Goal: Transaction & Acquisition: Purchase product/service

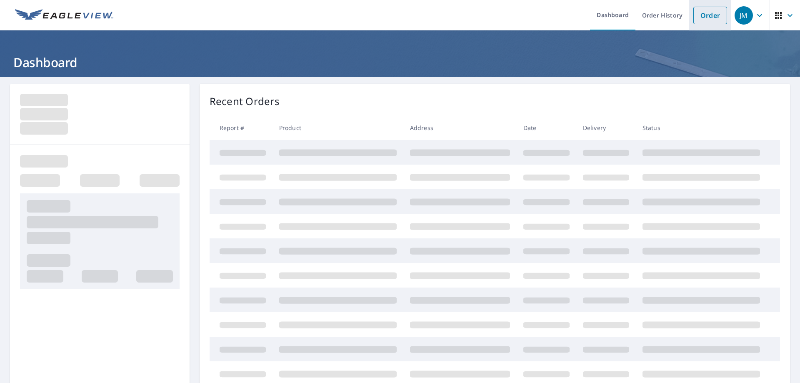
click at [699, 15] on link "Order" at bounding box center [710, 15] width 34 height 17
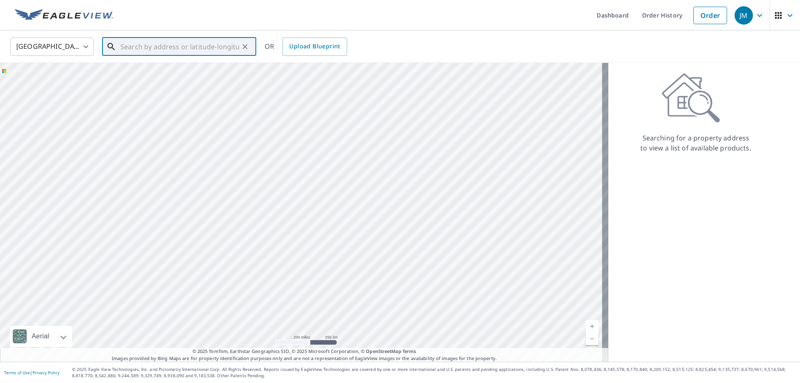
click at [131, 46] on input "text" at bounding box center [179, 46] width 119 height 23
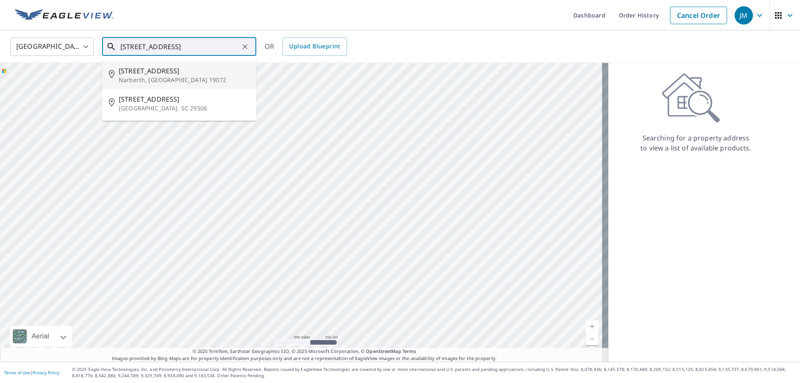
click at [135, 77] on p "Narberth, [GEOGRAPHIC_DATA] 19072" at bounding box center [184, 80] width 131 height 8
type input "[STREET_ADDRESS]"
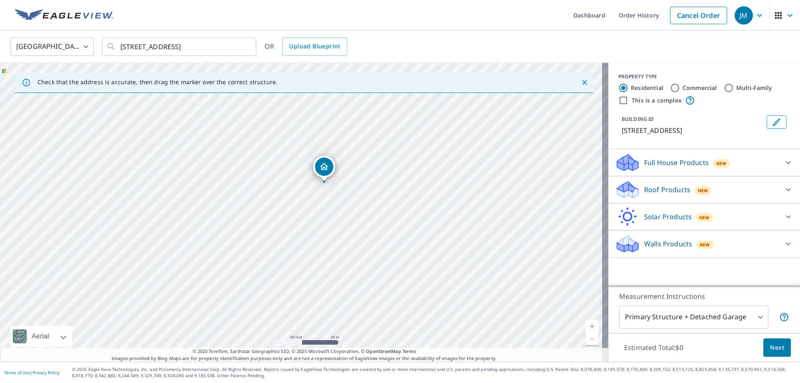
drag, startPoint x: 337, startPoint y: 151, endPoint x: 337, endPoint y: 203, distance: 51.7
click at [324, 225] on div "[STREET_ADDRESS]" at bounding box center [304, 212] width 608 height 299
click at [657, 190] on p "Roof Products" at bounding box center [667, 190] width 46 height 10
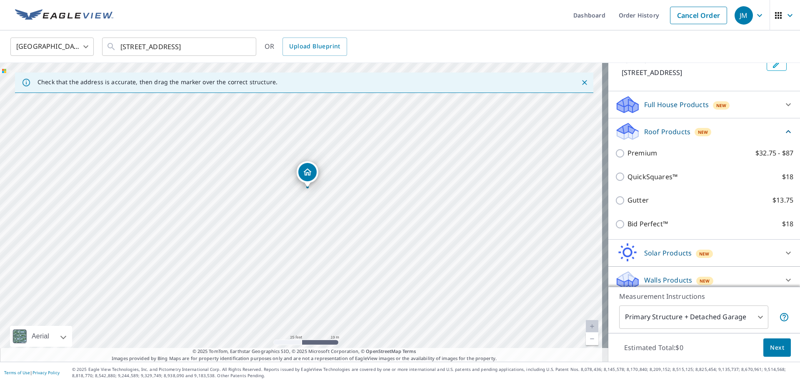
scroll to position [65, 0]
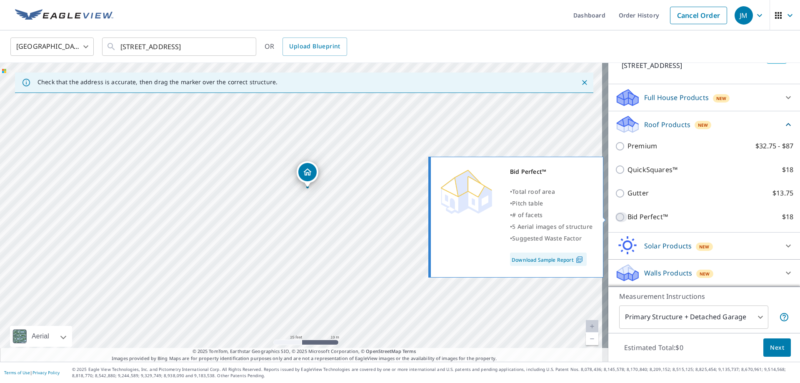
click at [615, 217] on input "Bid Perfect™ $18" at bounding box center [621, 217] width 12 height 10
checkbox input "true"
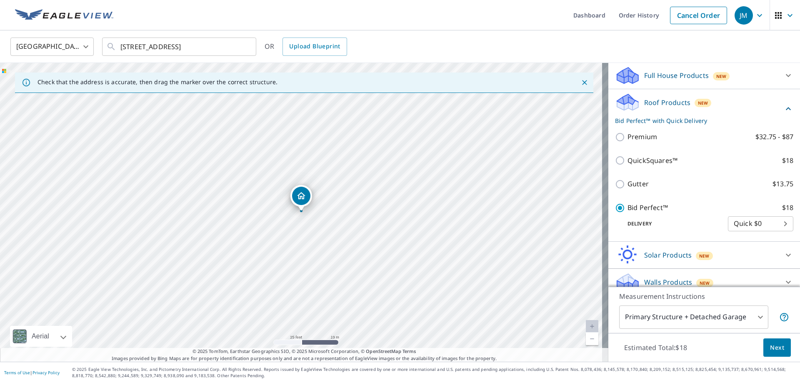
scroll to position [96, 0]
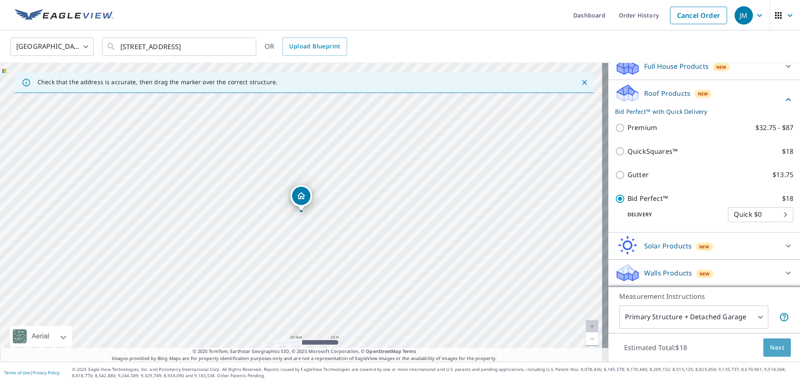
click at [770, 345] on span "Next" at bounding box center [777, 347] width 14 height 10
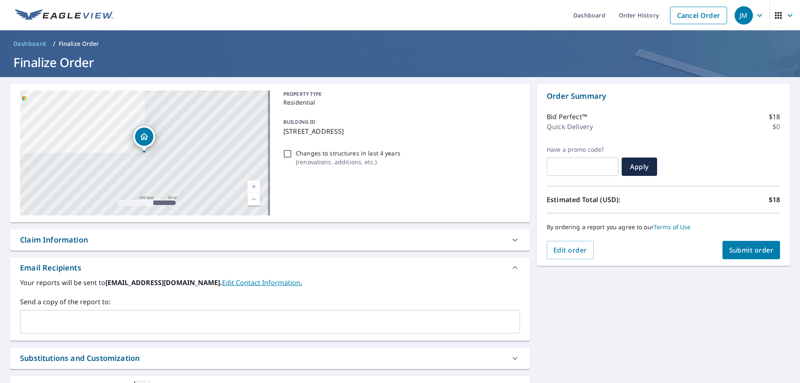
click at [737, 245] on button "Submit order" at bounding box center [751, 250] width 58 height 18
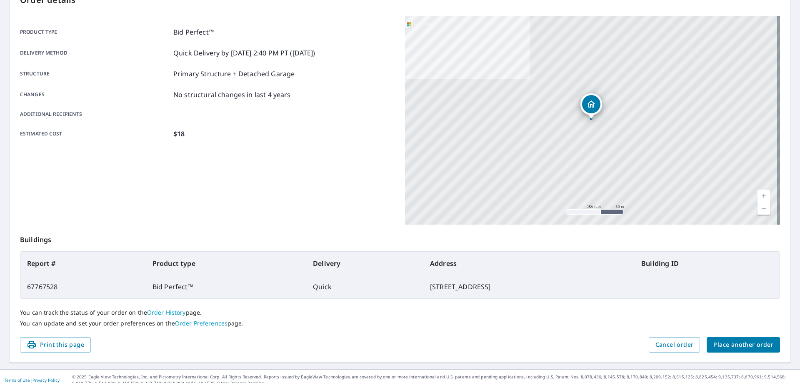
scroll to position [107, 0]
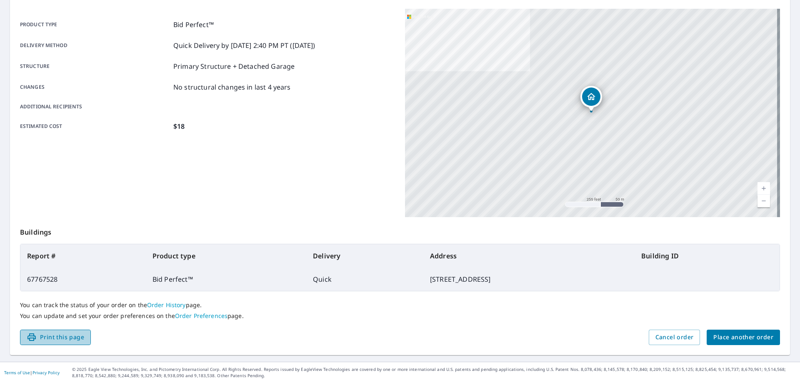
click at [54, 337] on span "Print this page" at bounding box center [55, 337] width 57 height 10
